Goal: Information Seeking & Learning: Learn about a topic

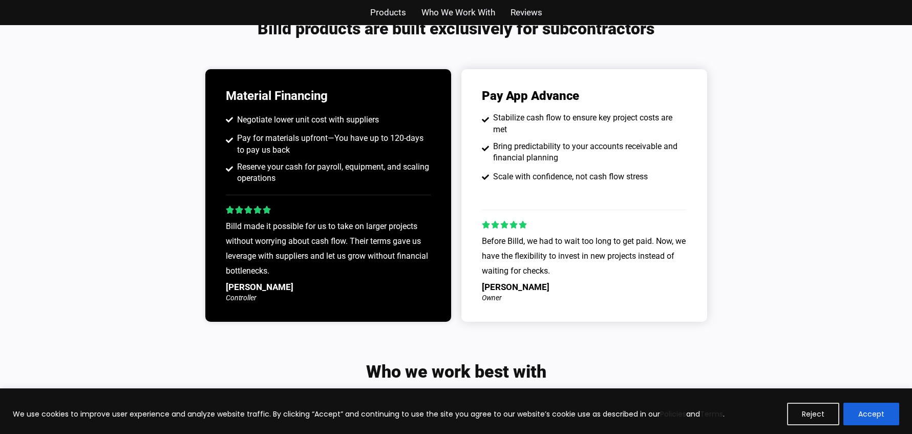
scroll to position [1126, 0]
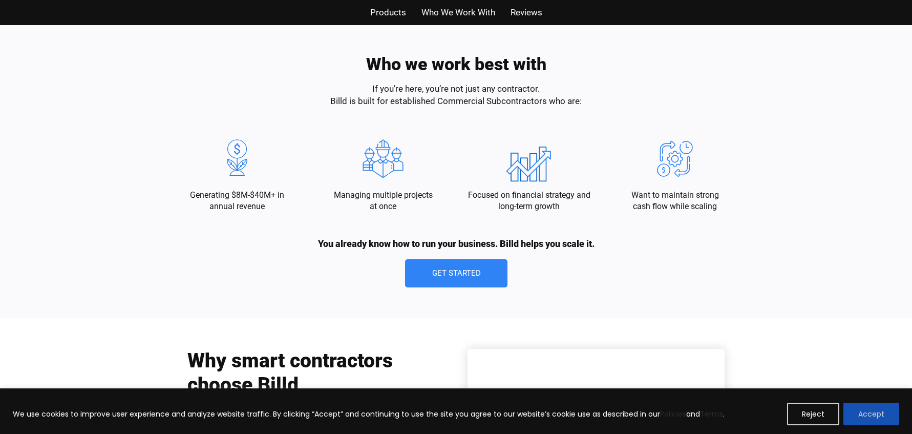
click at [890, 416] on button "Accept" at bounding box center [871, 413] width 56 height 23
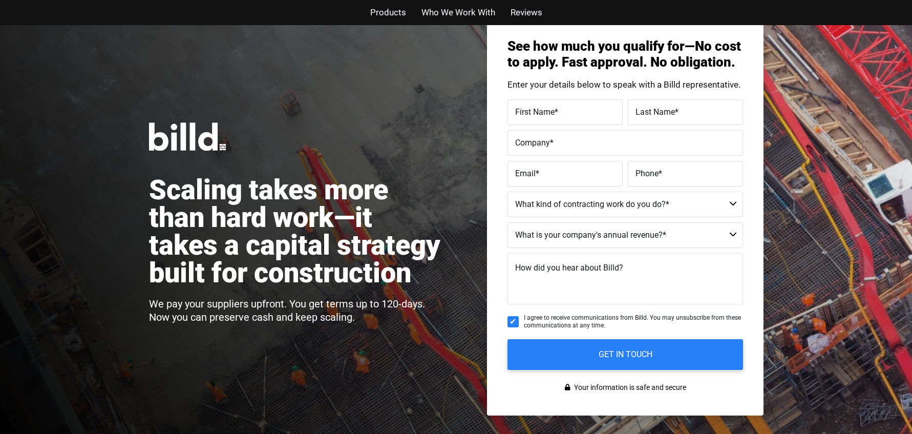
scroll to position [0, 0]
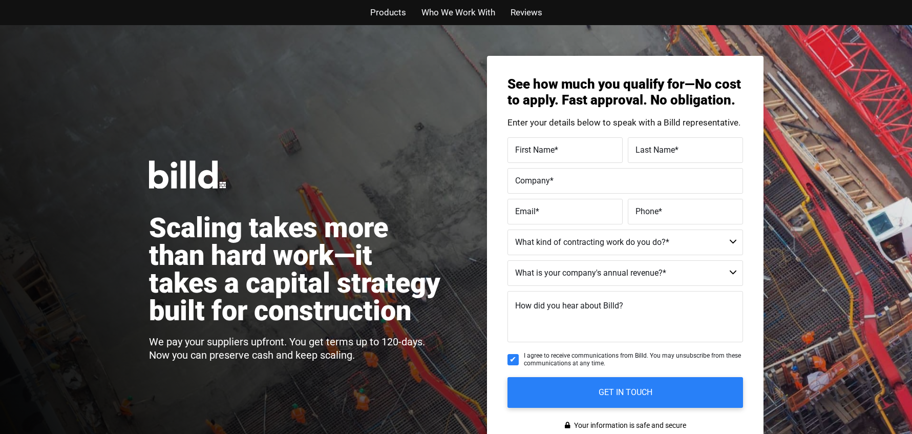
click at [387, 14] on span "Products" at bounding box center [388, 12] width 36 height 15
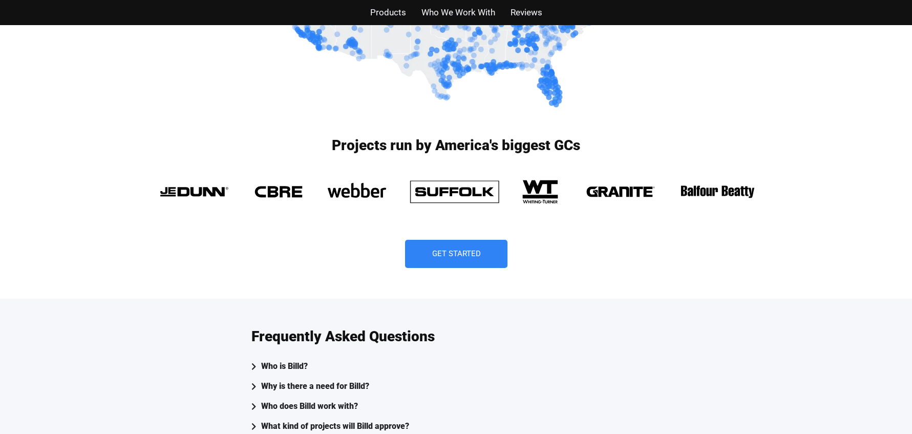
scroll to position [2349, 0]
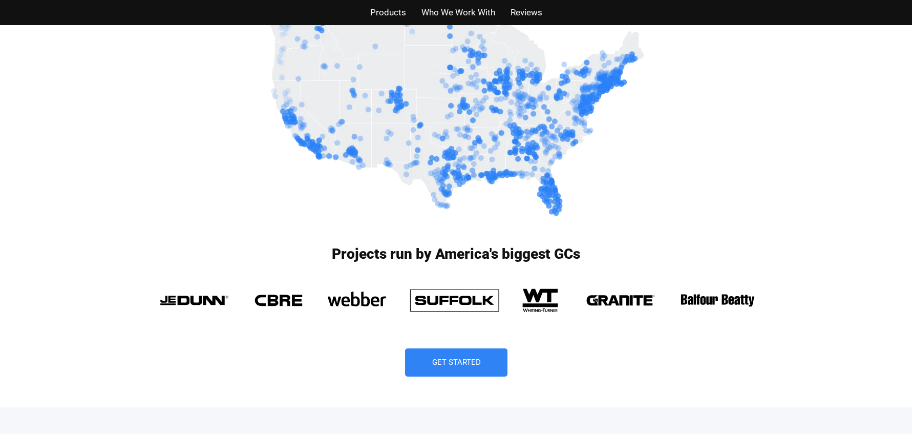
click at [463, 17] on span "Who We Work With" at bounding box center [458, 12] width 74 height 15
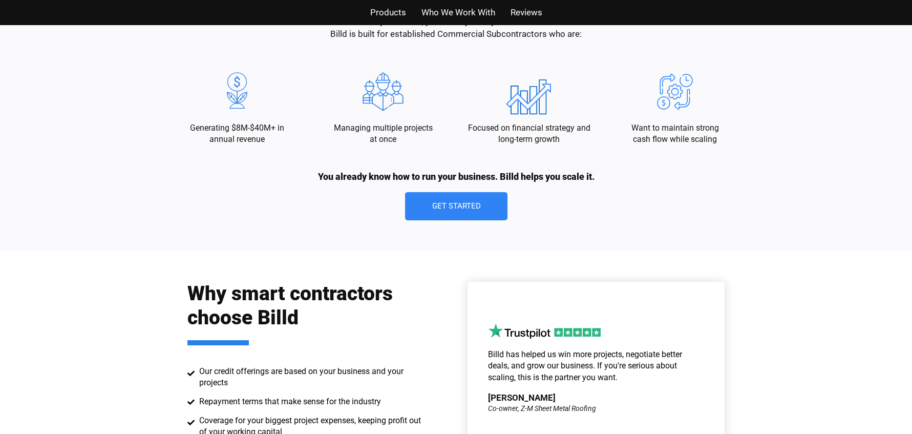
scroll to position [1181, 0]
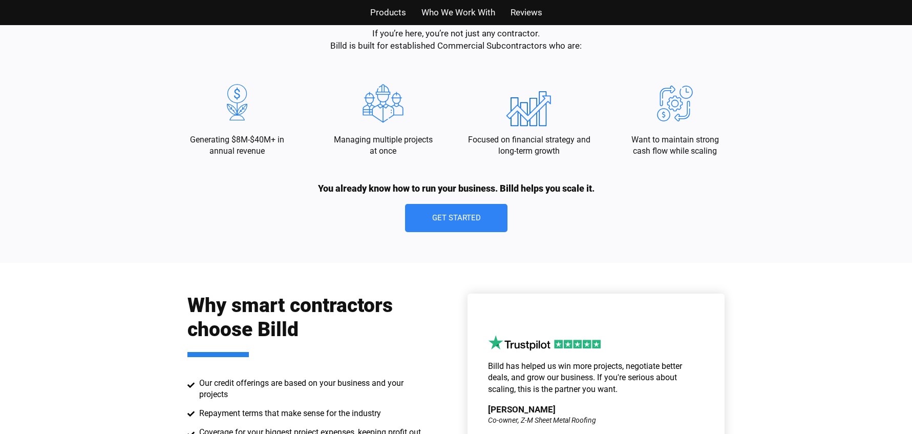
click at [526, 16] on span "Reviews" at bounding box center [526, 12] width 32 height 15
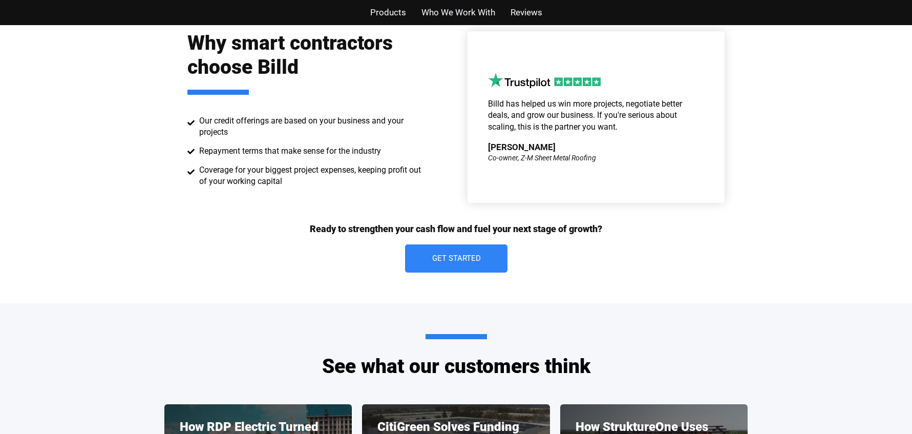
scroll to position [1444, 0]
click at [393, 12] on span "Products" at bounding box center [388, 12] width 36 height 15
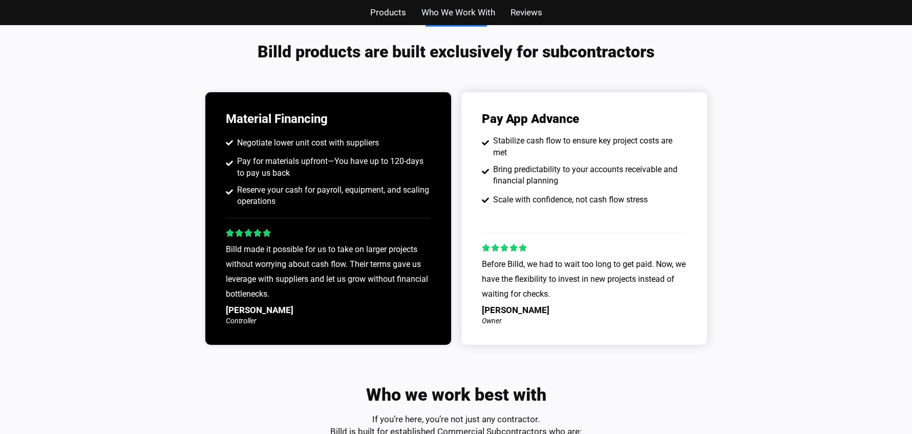
scroll to position [787, 0]
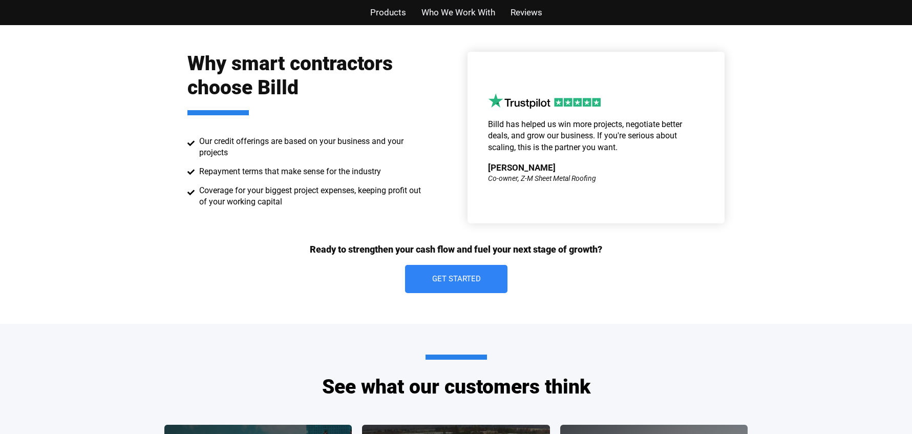
scroll to position [33, 0]
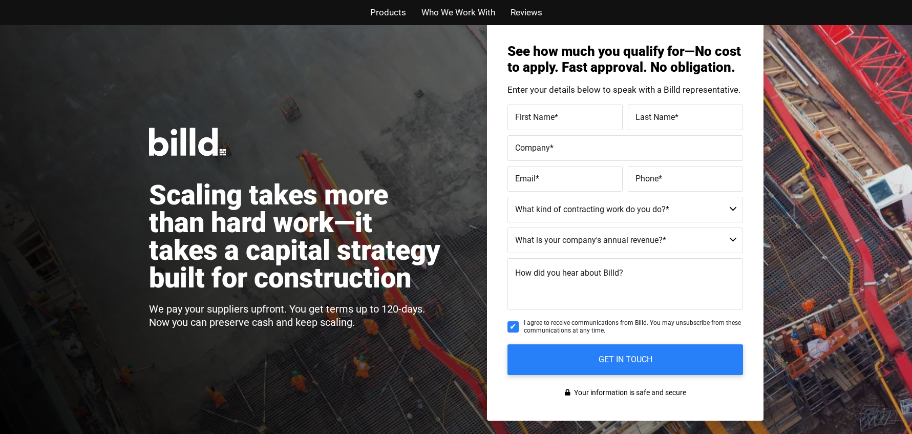
click at [534, 11] on span "Reviews" at bounding box center [526, 12] width 32 height 15
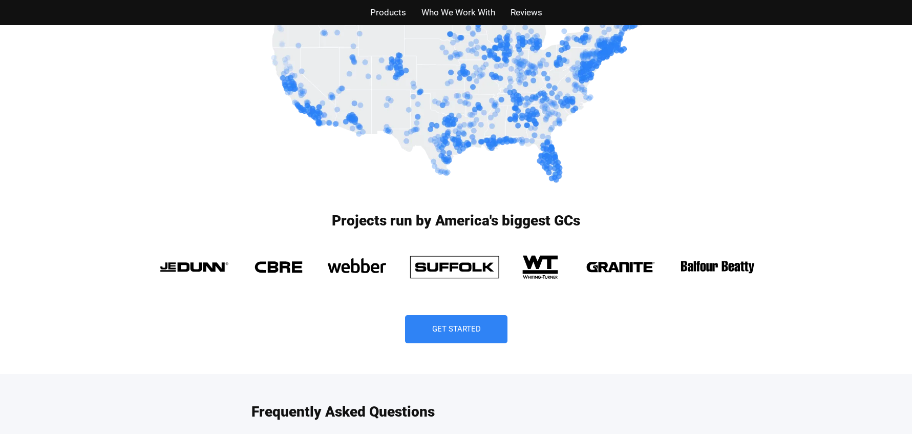
scroll to position [2417, 0]
